Goal: Task Accomplishment & Management: Complete application form

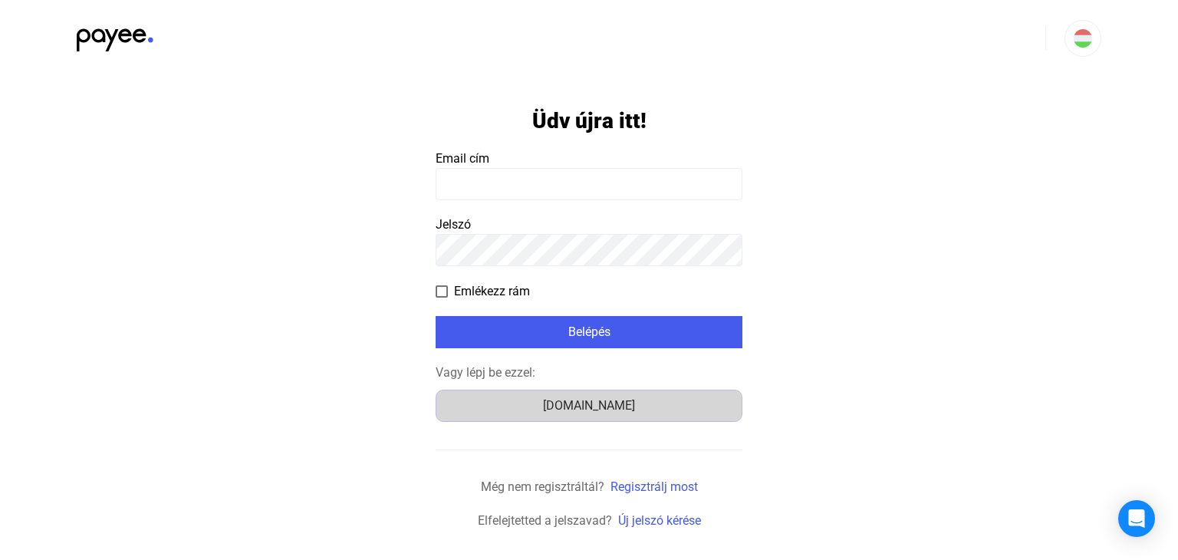
click at [577, 409] on div "[DOMAIN_NAME]" at bounding box center [589, 405] width 296 height 18
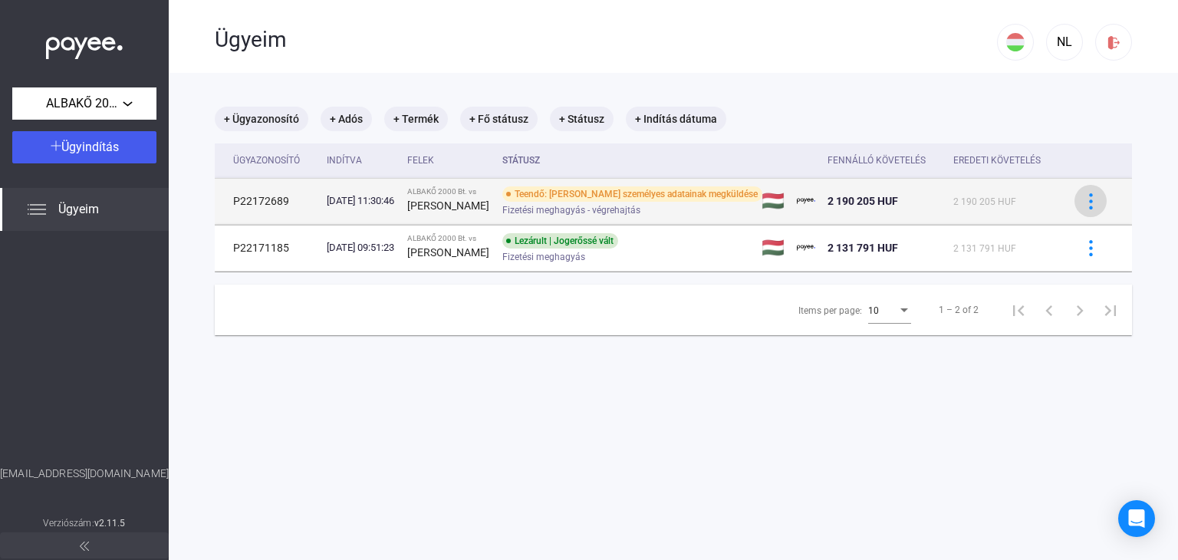
click at [1083, 203] on img at bounding box center [1091, 201] width 16 height 16
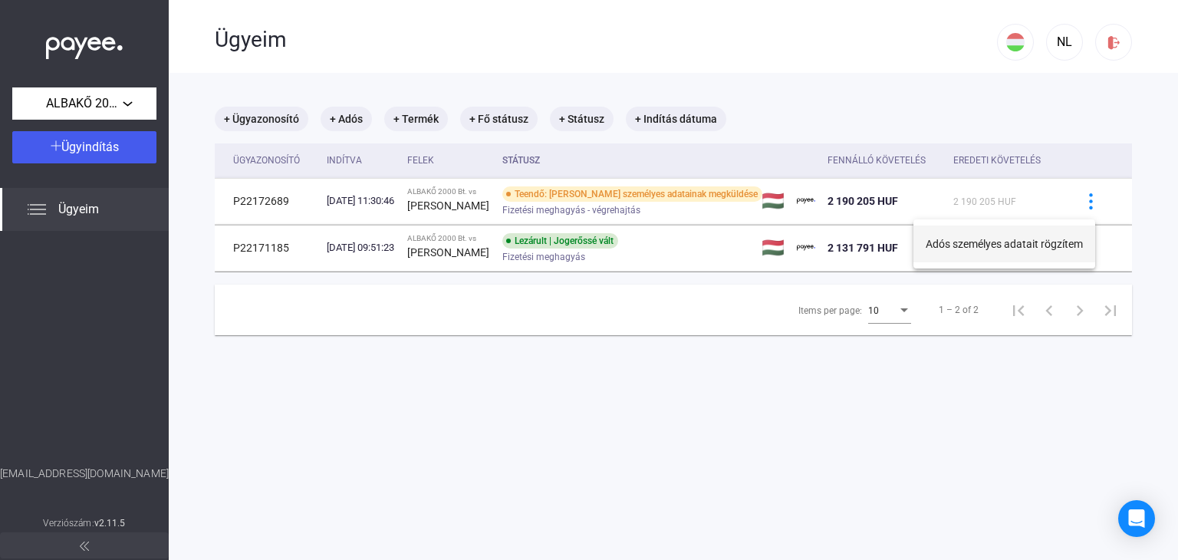
click at [1015, 247] on button "Adós személyes adatait rögzítem" at bounding box center [1004, 243] width 182 height 37
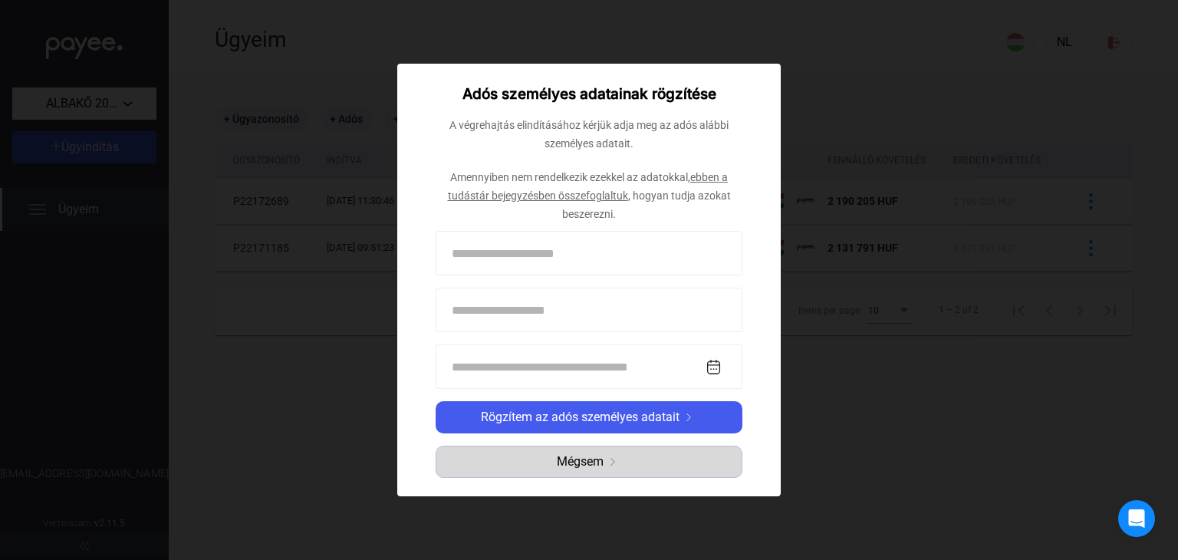
click at [587, 460] on span "Mégsem" at bounding box center [580, 461] width 47 height 18
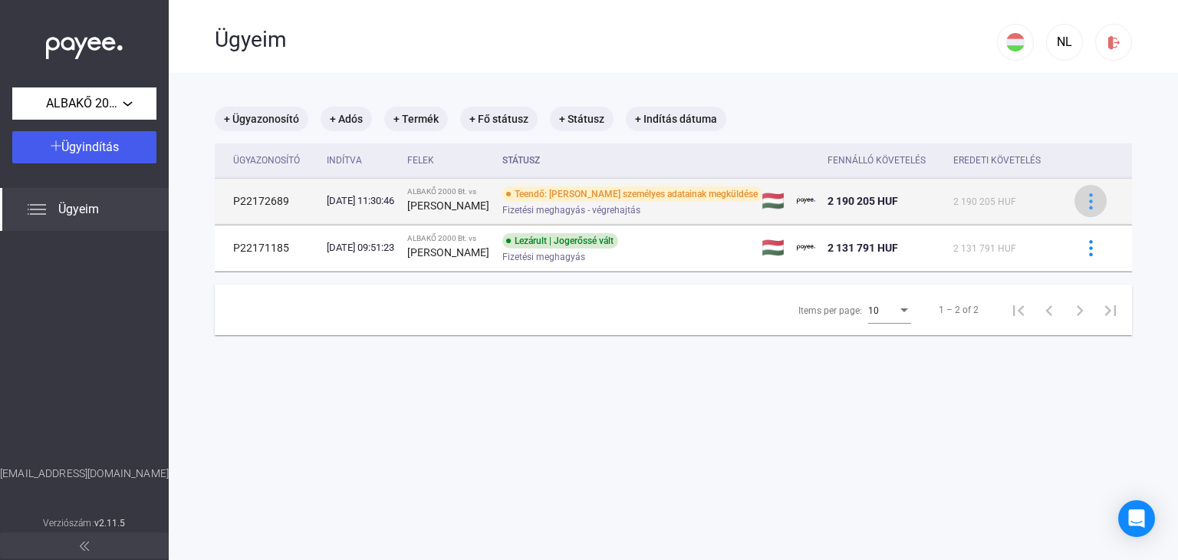
click at [1083, 205] on img at bounding box center [1091, 201] width 16 height 16
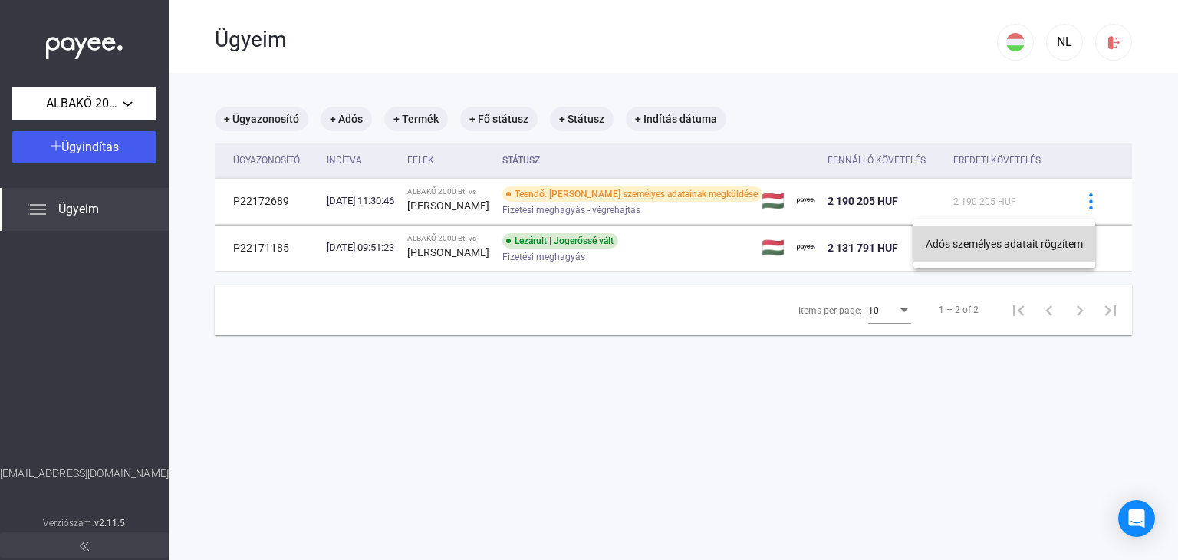
click at [1000, 245] on button "Adós személyes adatait rögzítem" at bounding box center [1004, 243] width 182 height 37
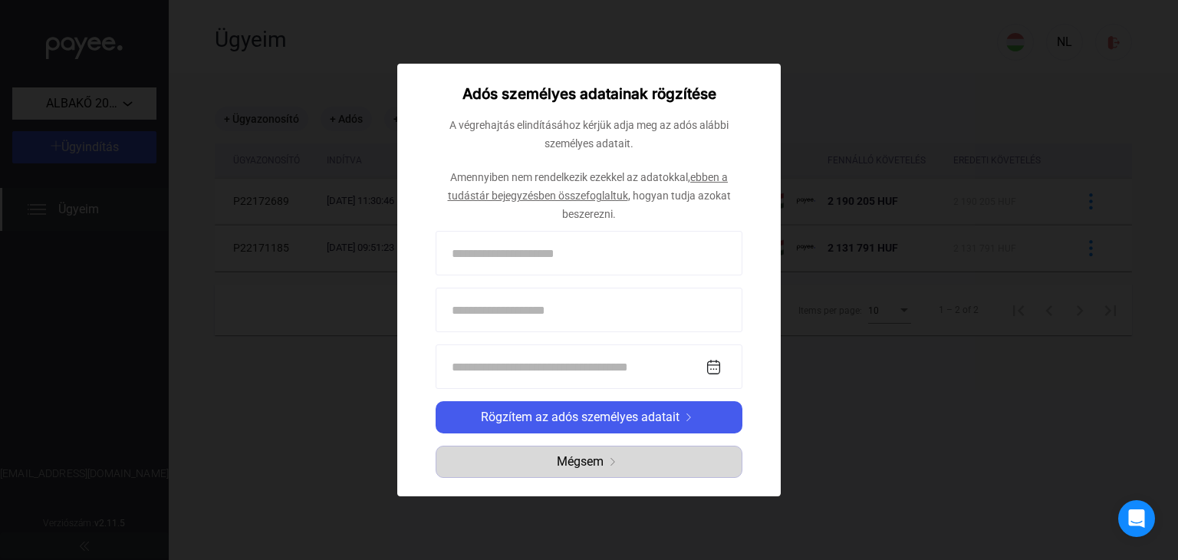
click at [577, 463] on span "Mégsem" at bounding box center [580, 461] width 47 height 18
